Goal: Download file/media

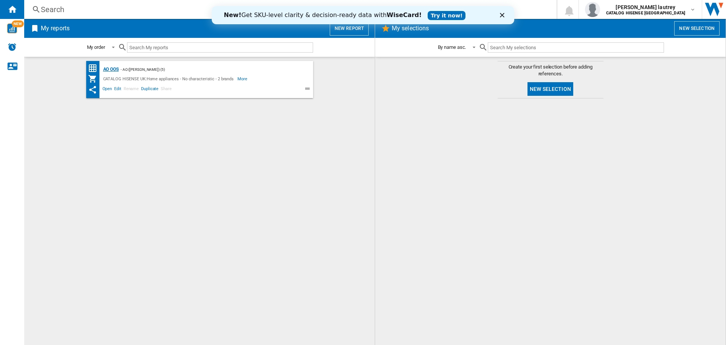
click at [110, 67] on div "AO OOS" at bounding box center [109, 69] width 17 height 9
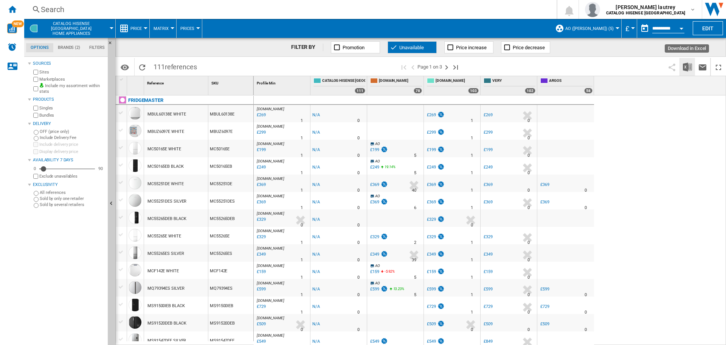
click at [690, 67] on img "Download in Excel" at bounding box center [687, 66] width 9 height 9
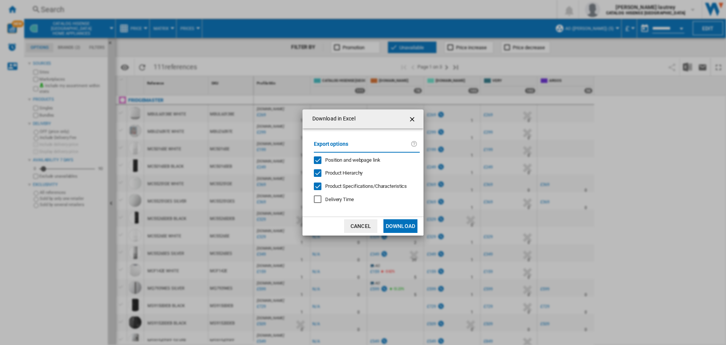
click at [368, 159] on span "Position and webpage link" at bounding box center [352, 160] width 55 height 6
click at [348, 168] on div "Export options Position and webpage link Product Hierarchy Product Specificatio…" at bounding box center [366, 172] width 113 height 73
click at [347, 172] on span "Product Hierarchy" at bounding box center [343, 173] width 37 height 6
click at [343, 188] on span "Product Specifications/Characteristics" at bounding box center [366, 186] width 82 height 6
click at [405, 225] on button "Download" at bounding box center [401, 226] width 34 height 14
